Goal: Task Accomplishment & Management: Use online tool/utility

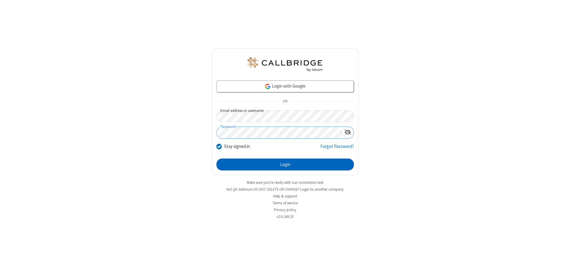
click at [285, 165] on button "Login" at bounding box center [286, 165] width 138 height 12
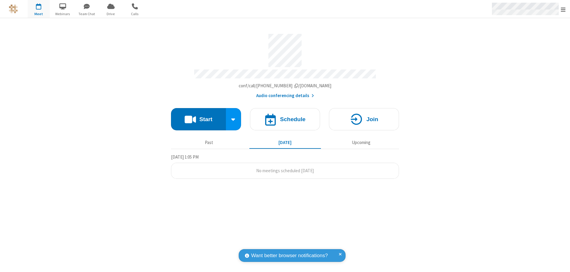
click at [564, 9] on span "Open menu" at bounding box center [563, 10] width 5 height 6
click at [111, 14] on span "Drive" at bounding box center [111, 13] width 22 height 5
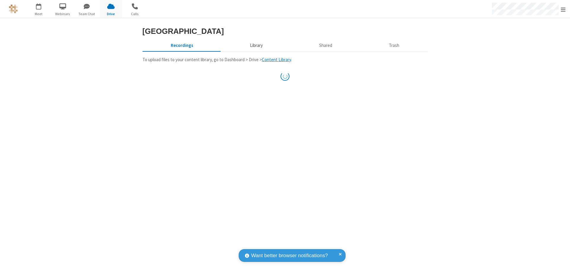
click at [255, 51] on button "Library" at bounding box center [257, 45] width 70 height 11
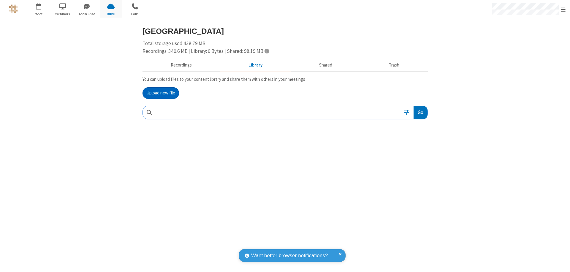
click at [161, 93] on button "Upload new file" at bounding box center [161, 93] width 37 height 12
